Goal: Information Seeking & Learning: Compare options

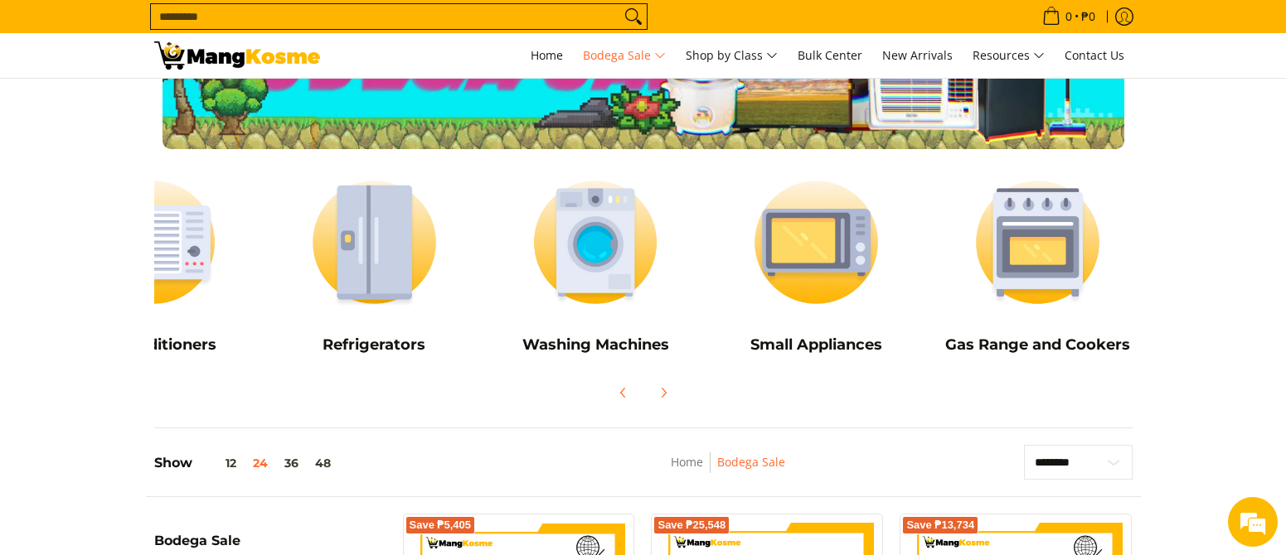
scroll to position [0, 110]
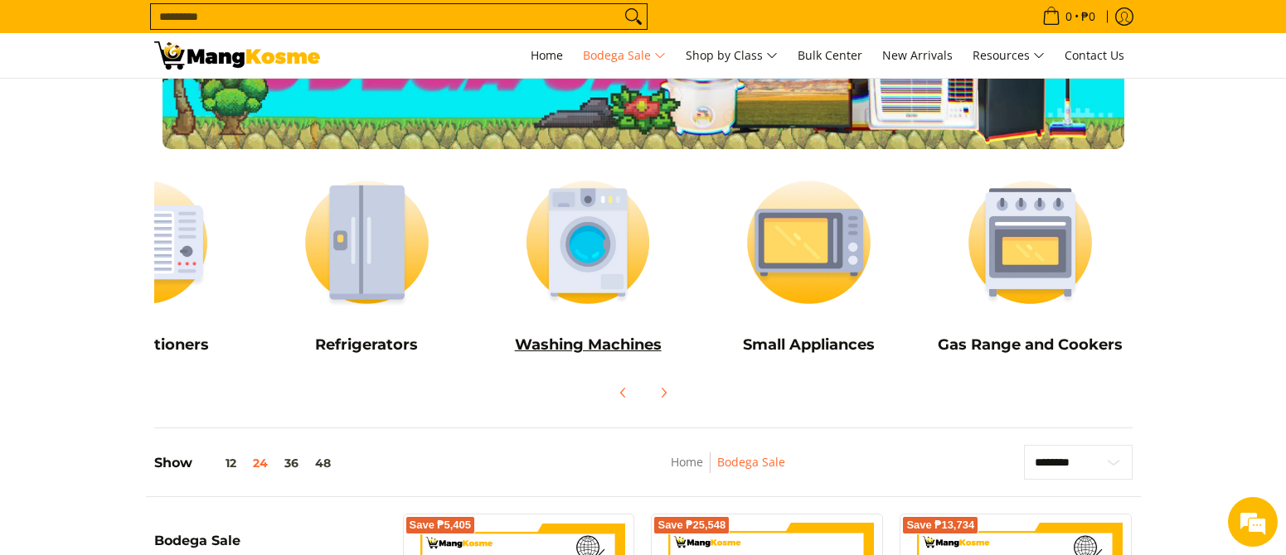
drag, startPoint x: 1032, startPoint y: 293, endPoint x: 565, endPoint y: 273, distance: 467.1
click at [565, 273] on div "Air Conditioners Refrigerators Washing Machines" at bounding box center [588, 261] width 1105 height 209
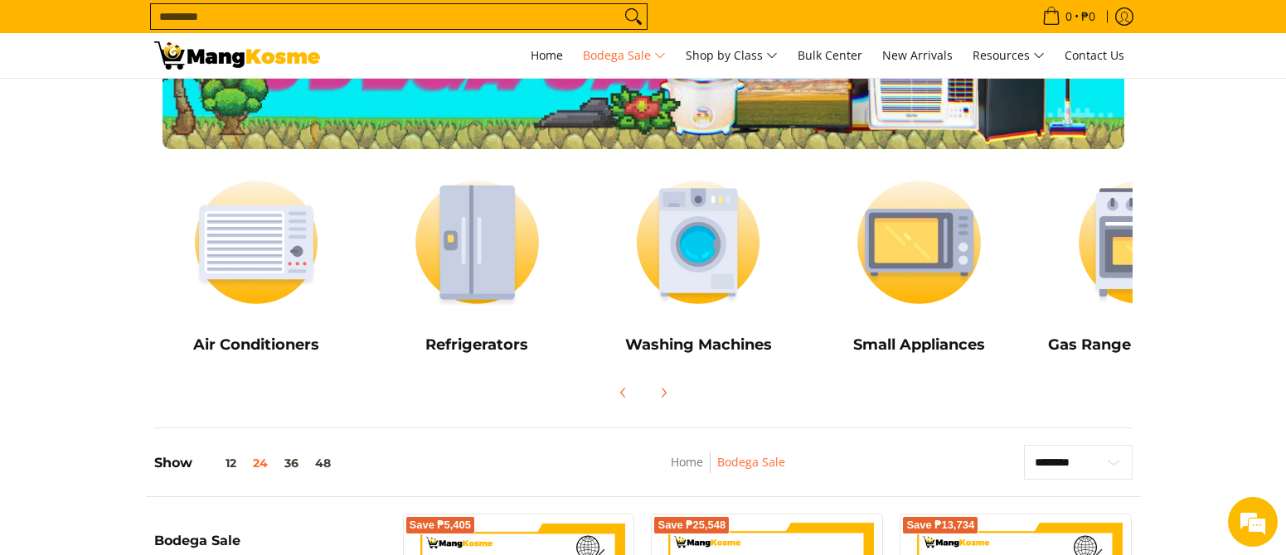
drag, startPoint x: 719, startPoint y: 307, endPoint x: 1202, endPoint y: 319, distance: 483.4
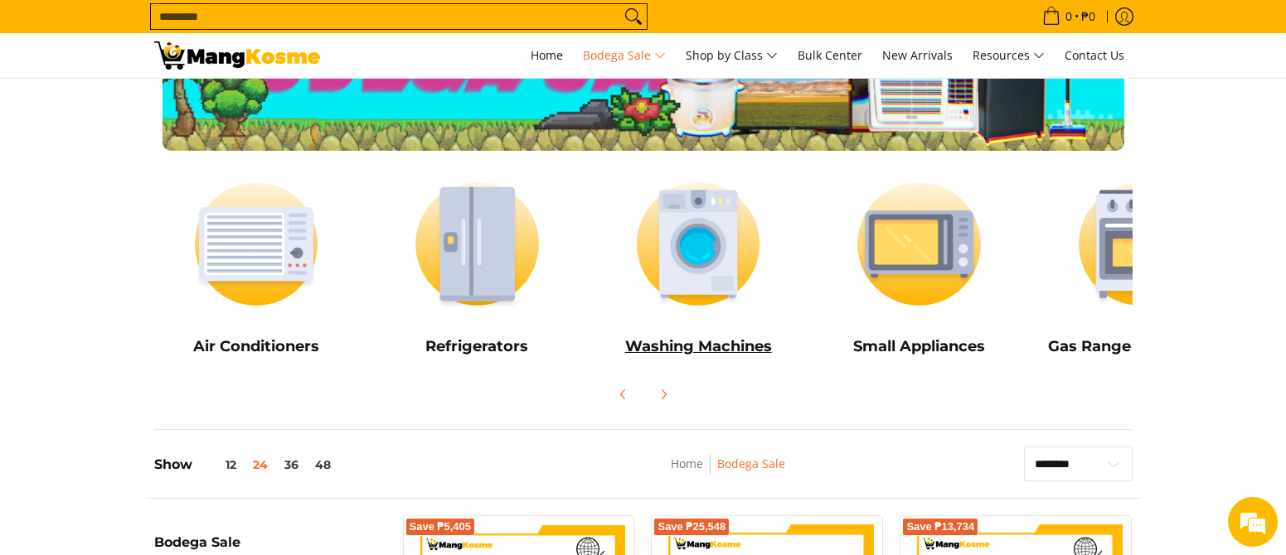
scroll to position [138, 0]
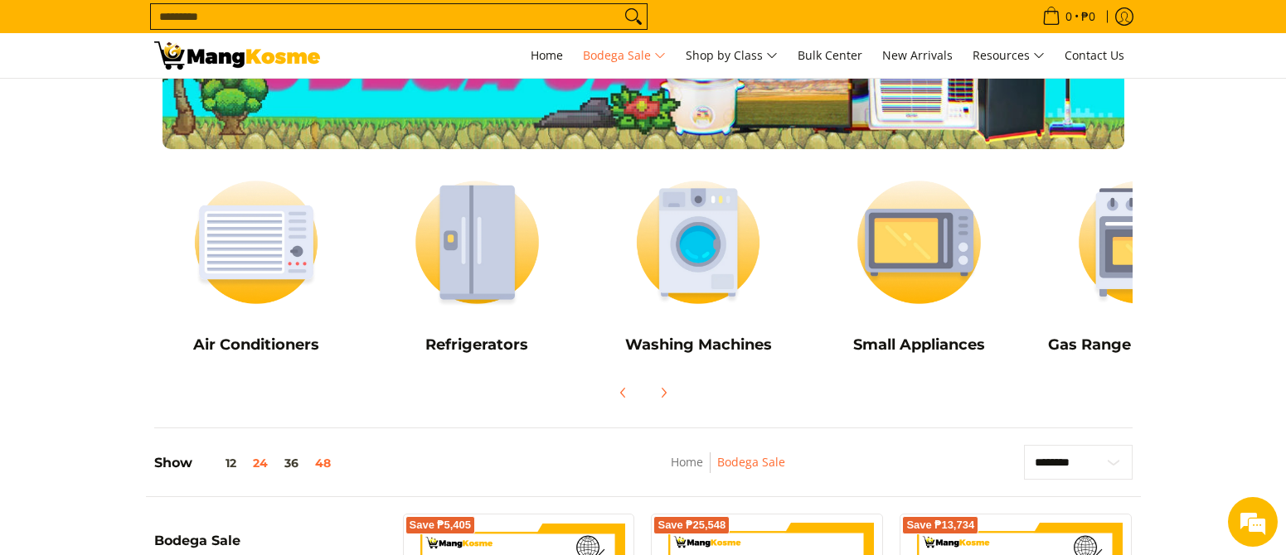
click at [328, 464] on button "48" at bounding box center [323, 463] width 32 height 13
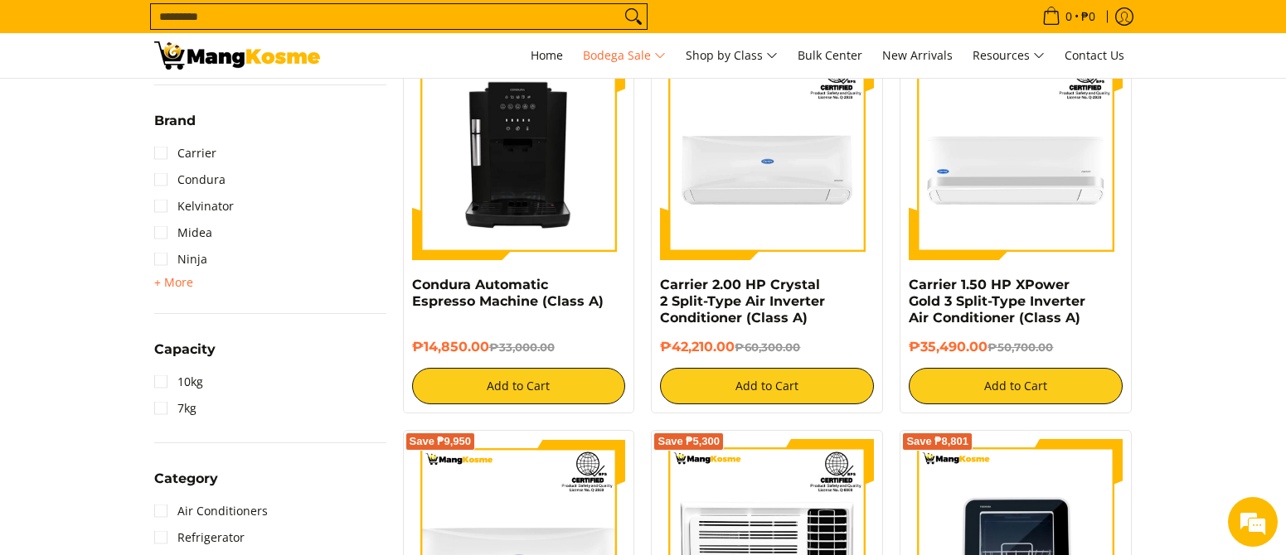
scroll to position [1002, 0]
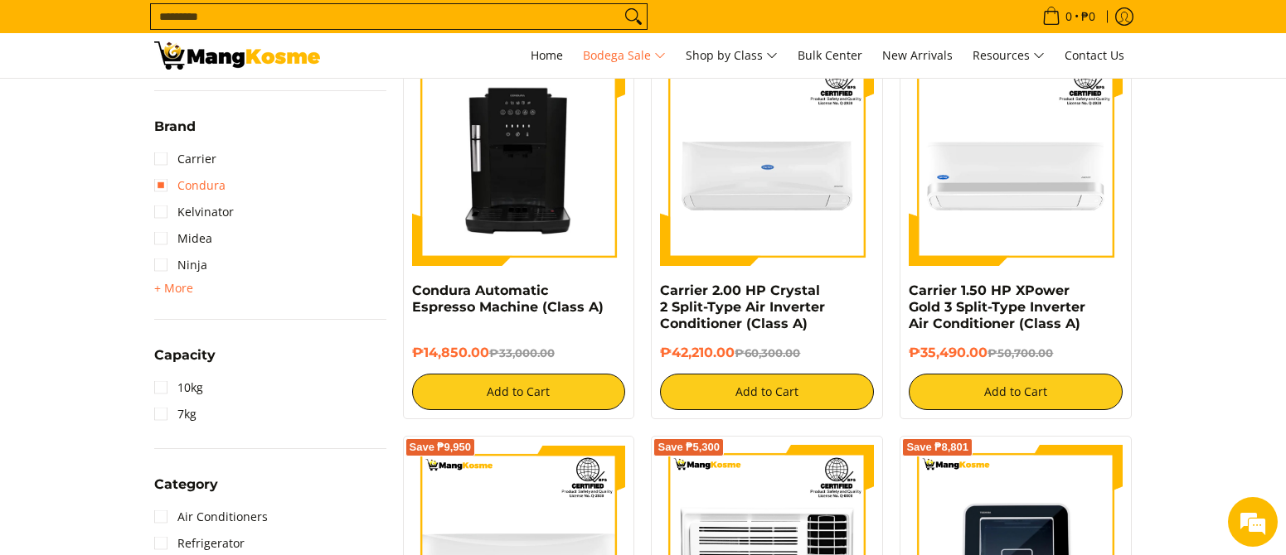
click at [155, 182] on link "Condura" at bounding box center [189, 185] width 71 height 27
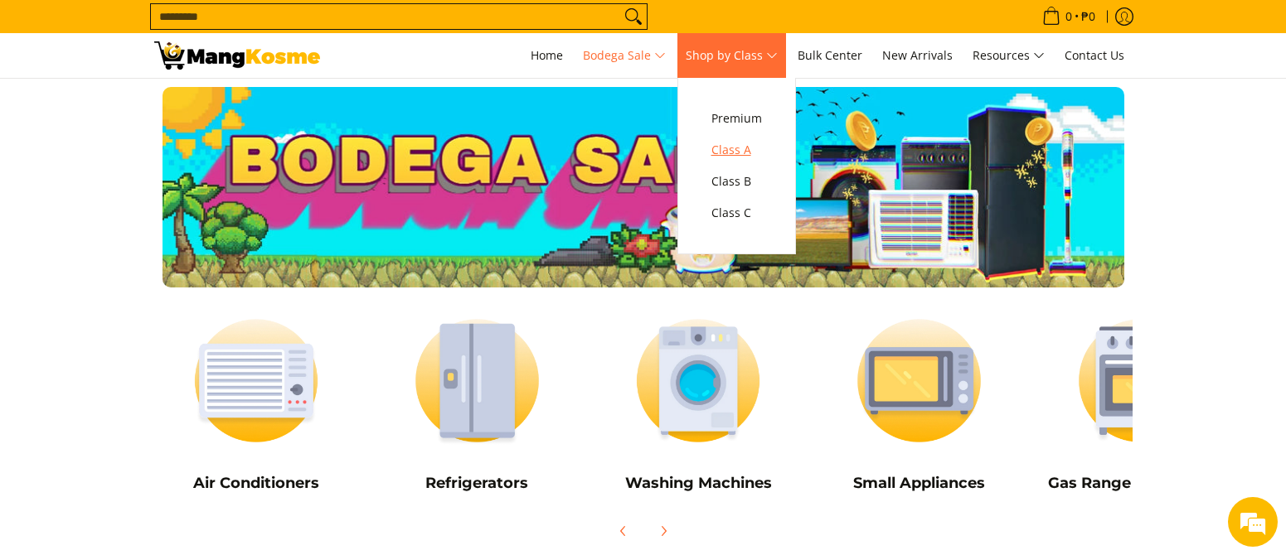
click at [749, 151] on span "Class A" at bounding box center [736, 150] width 51 height 21
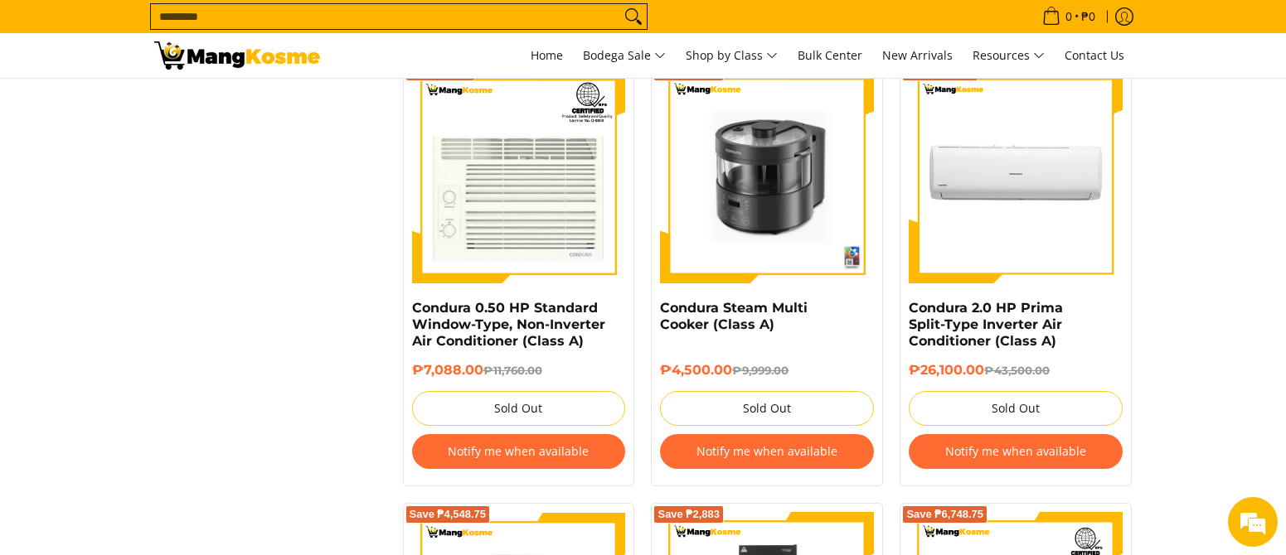
scroll to position [4034, 0]
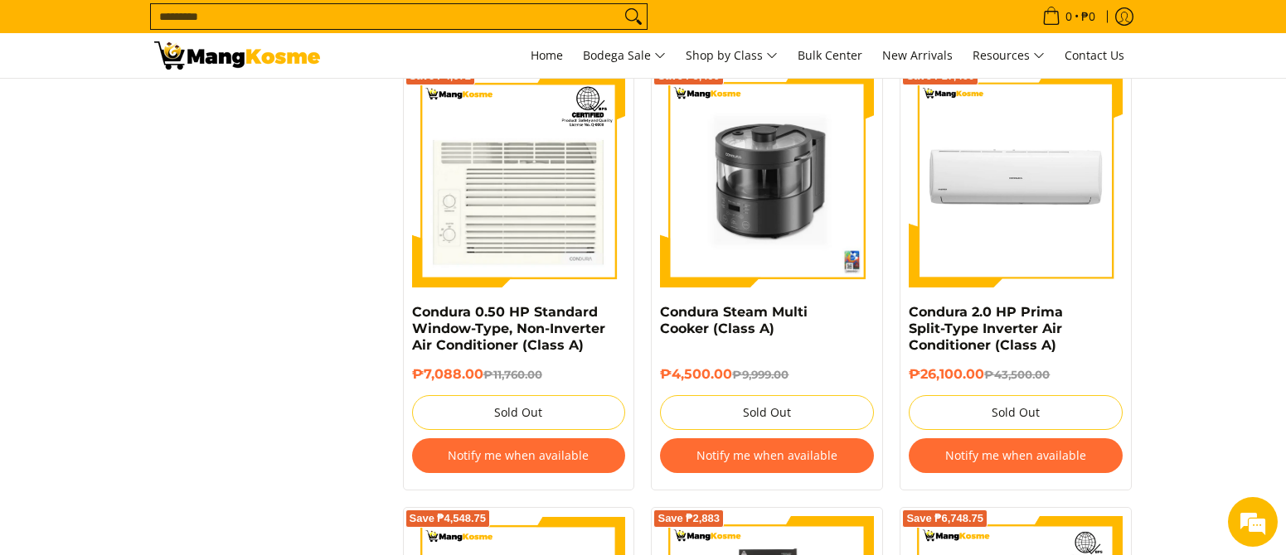
drag, startPoint x: 1204, startPoint y: 274, endPoint x: 1208, endPoint y: 265, distance: 8.9
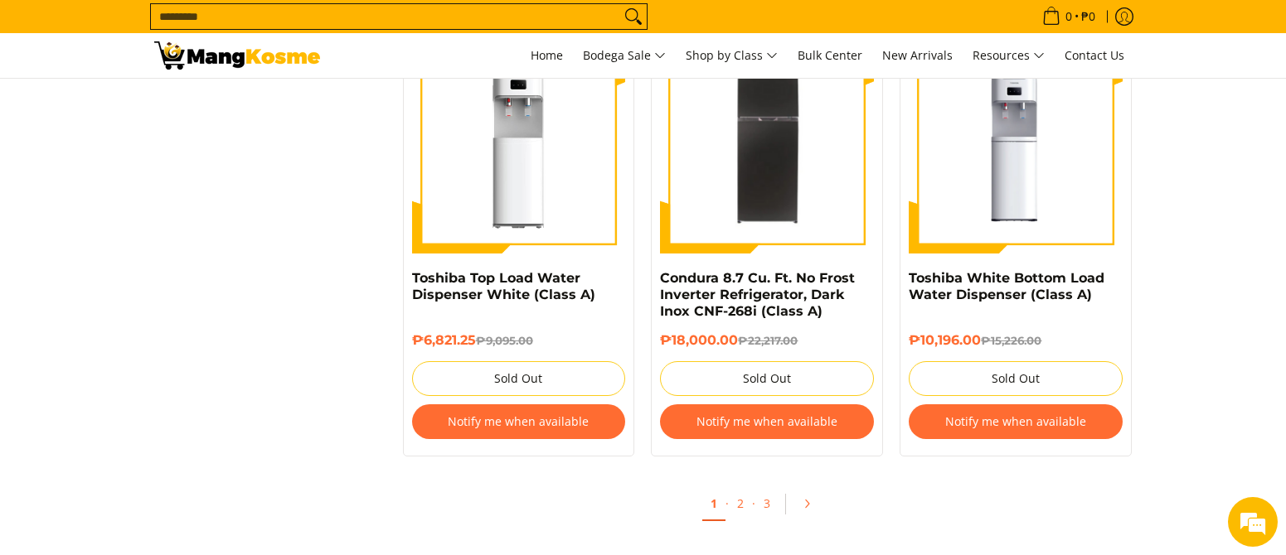
scroll to position [6769, 0]
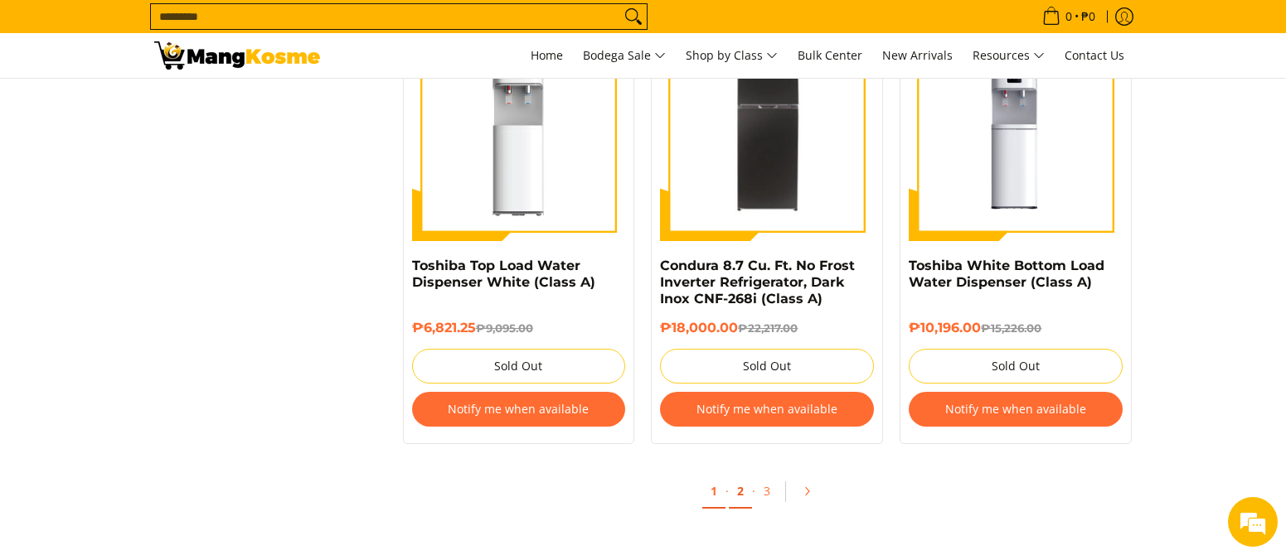
click at [743, 492] on link "2" at bounding box center [740, 492] width 23 height 34
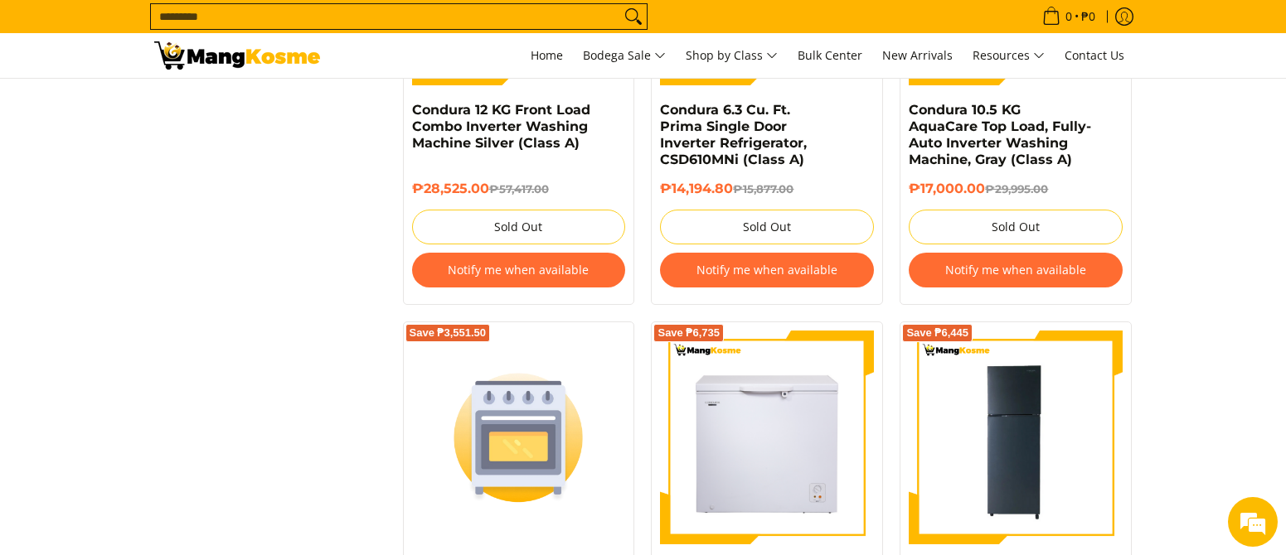
scroll to position [6244, 0]
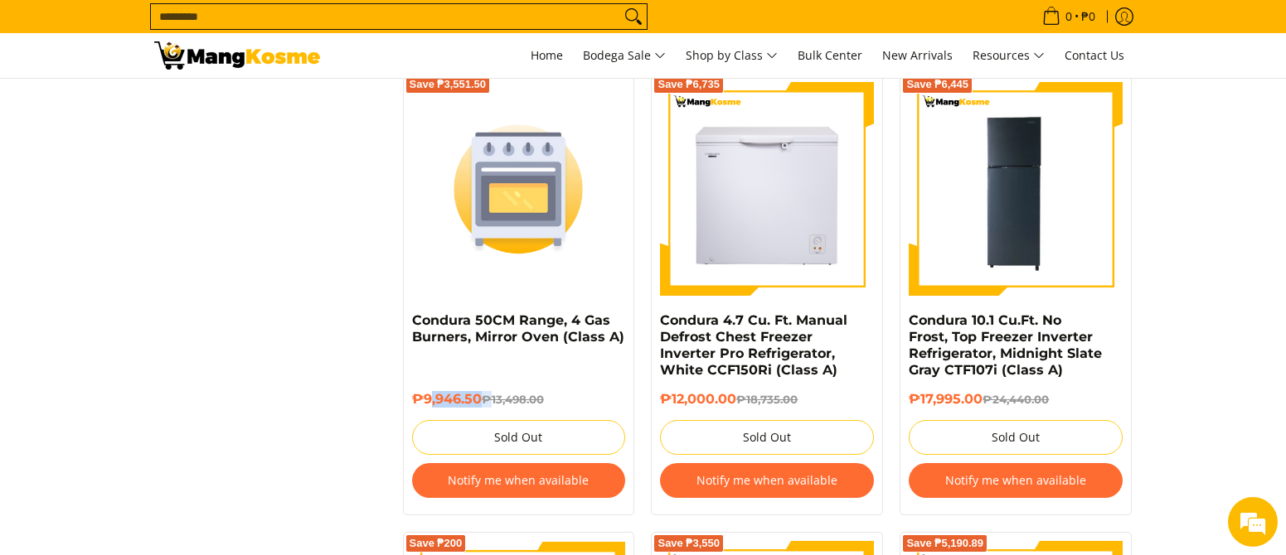
drag, startPoint x: 435, startPoint y: 385, endPoint x: 495, endPoint y: 394, distance: 60.2
click at [495, 394] on div "₱9,946.50 ₱13,498.00" at bounding box center [519, 405] width 214 height 29
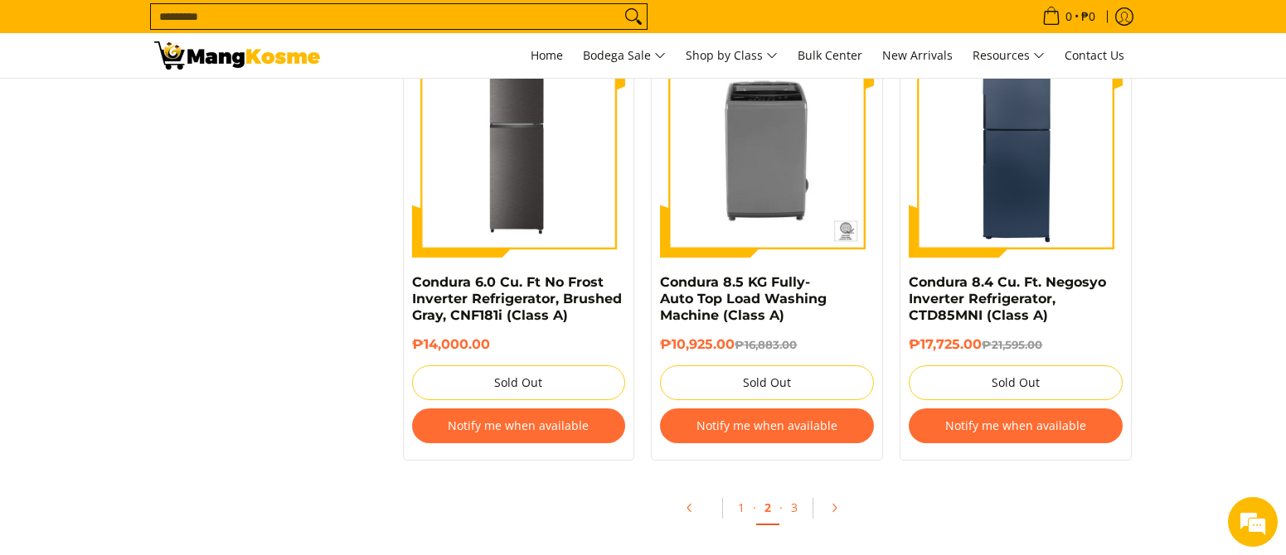
scroll to position [7377, 0]
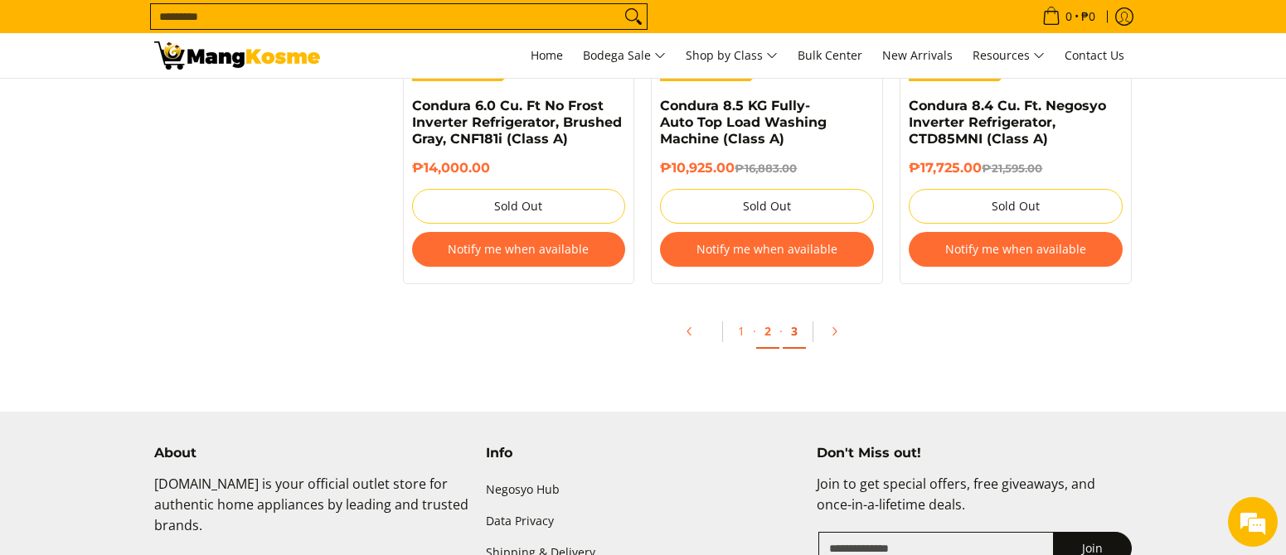
click at [803, 315] on link "3" at bounding box center [793, 332] width 23 height 34
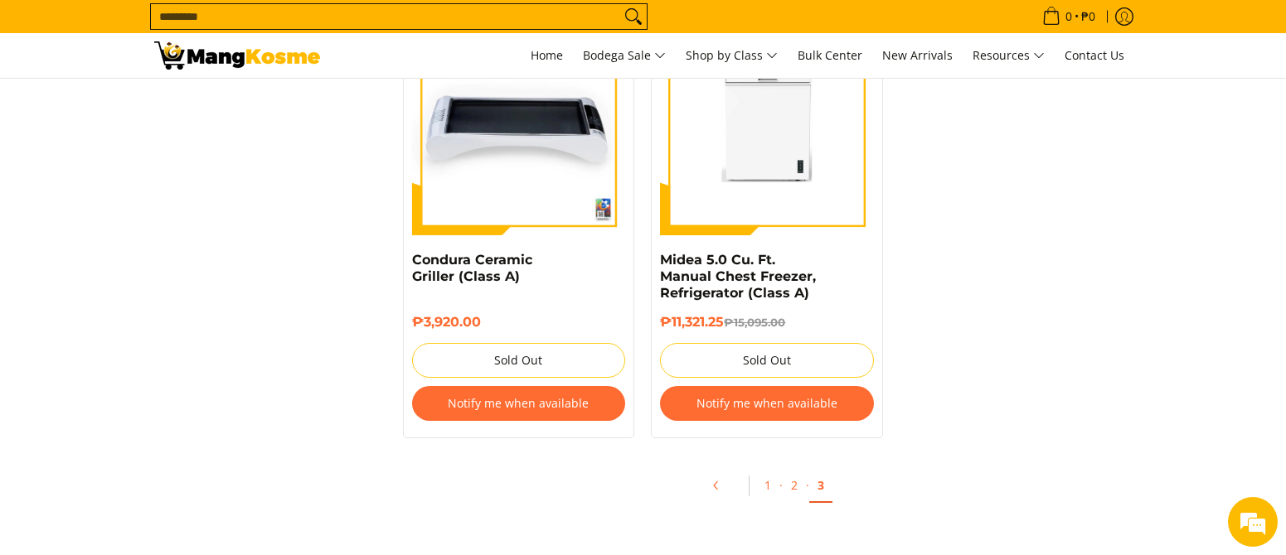
scroll to position [4917, 0]
